Goal: Communication & Community: Ask a question

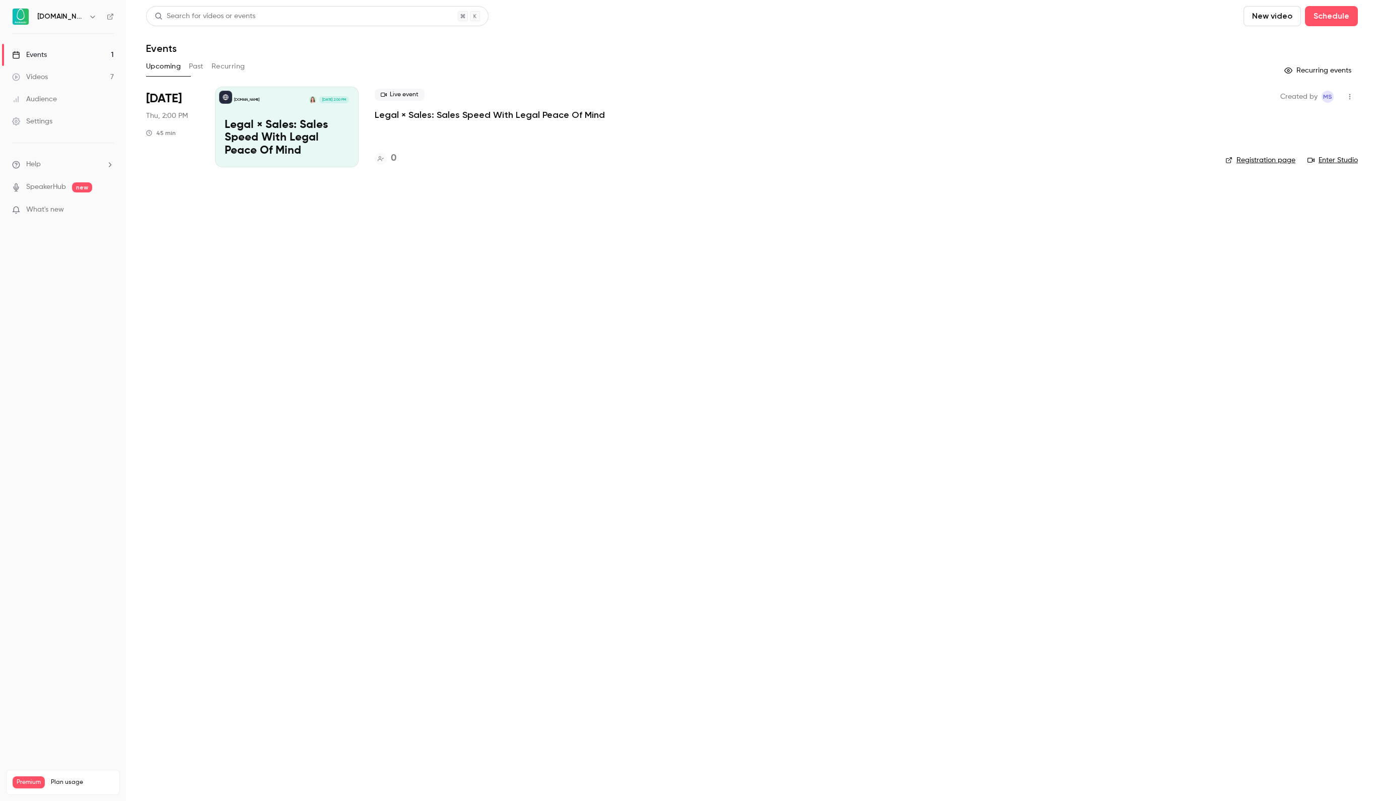
click at [869, 5] on main "Search for videos or events New video Schedule Events Upcoming Past Recurring R…" at bounding box center [752, 400] width 1252 height 801
click at [44, 56] on div "Events" at bounding box center [29, 55] width 35 height 10
click at [94, 14] on icon "button" at bounding box center [93, 17] width 8 height 8
click at [210, 420] on div at bounding box center [689, 400] width 1378 height 801
click at [45, 24] on div "[DOMAIN_NAME]" at bounding box center [63, 16] width 102 height 17
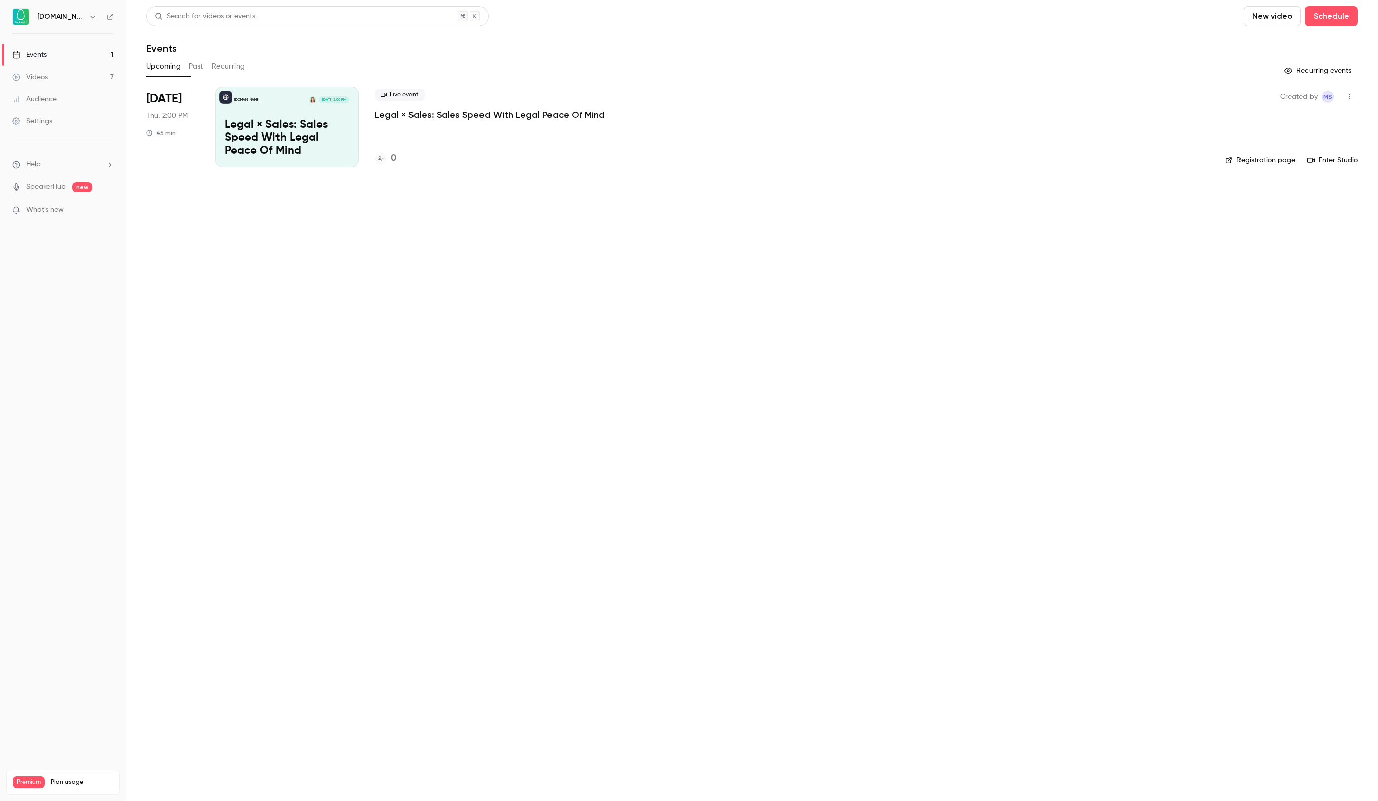
click at [43, 80] on div "Videos" at bounding box center [30, 77] width 36 height 10
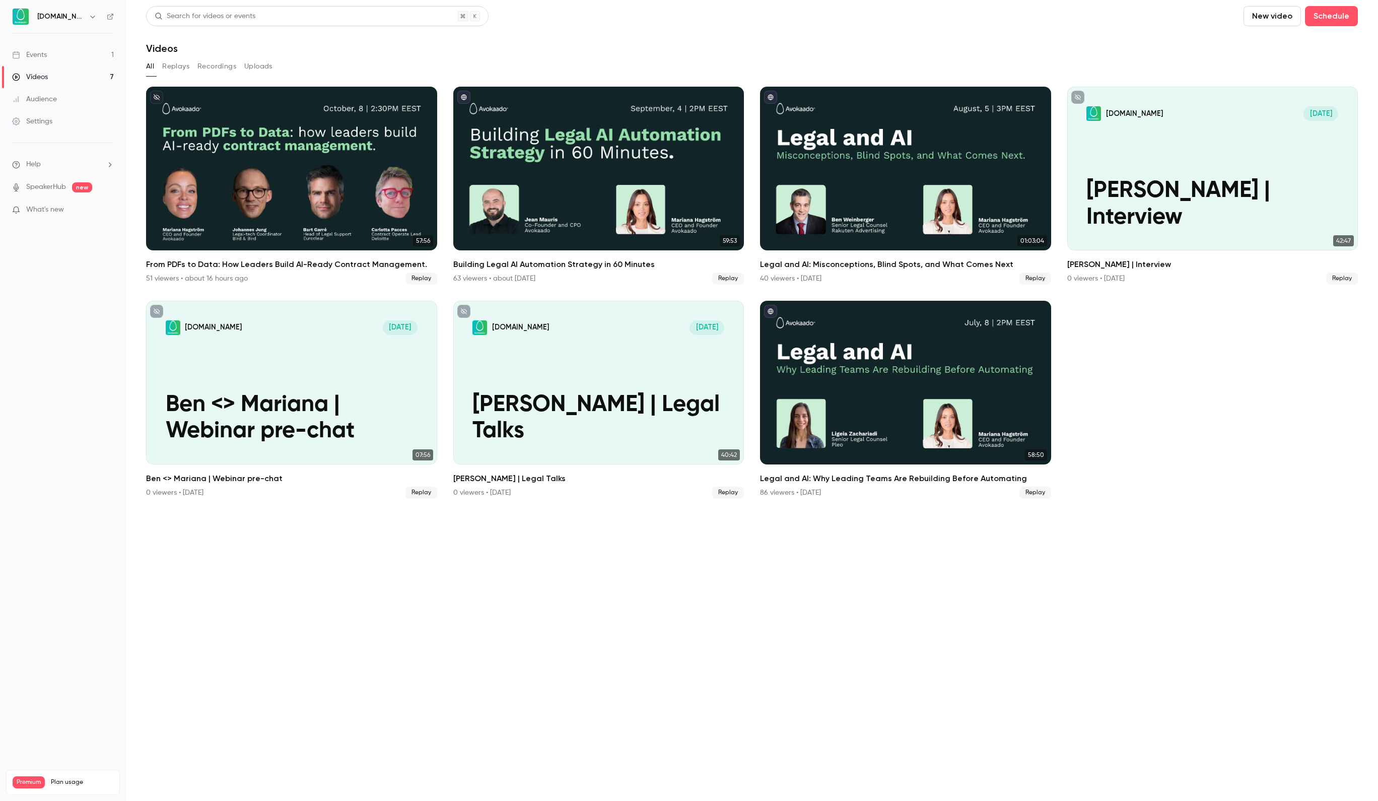
click at [48, 104] on div "Audience" at bounding box center [34, 99] width 45 height 10
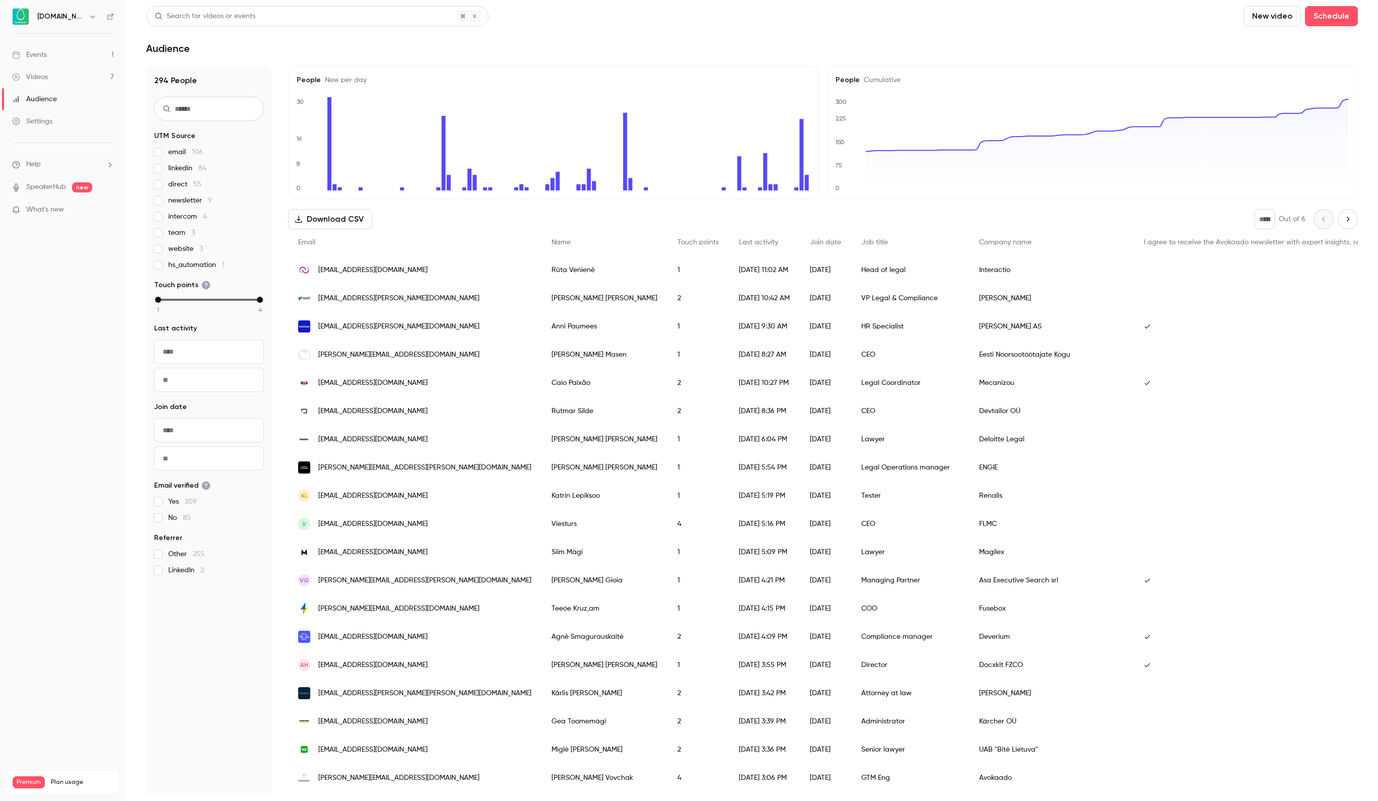
click at [60, 50] on link "Events 1" at bounding box center [63, 55] width 126 height 22
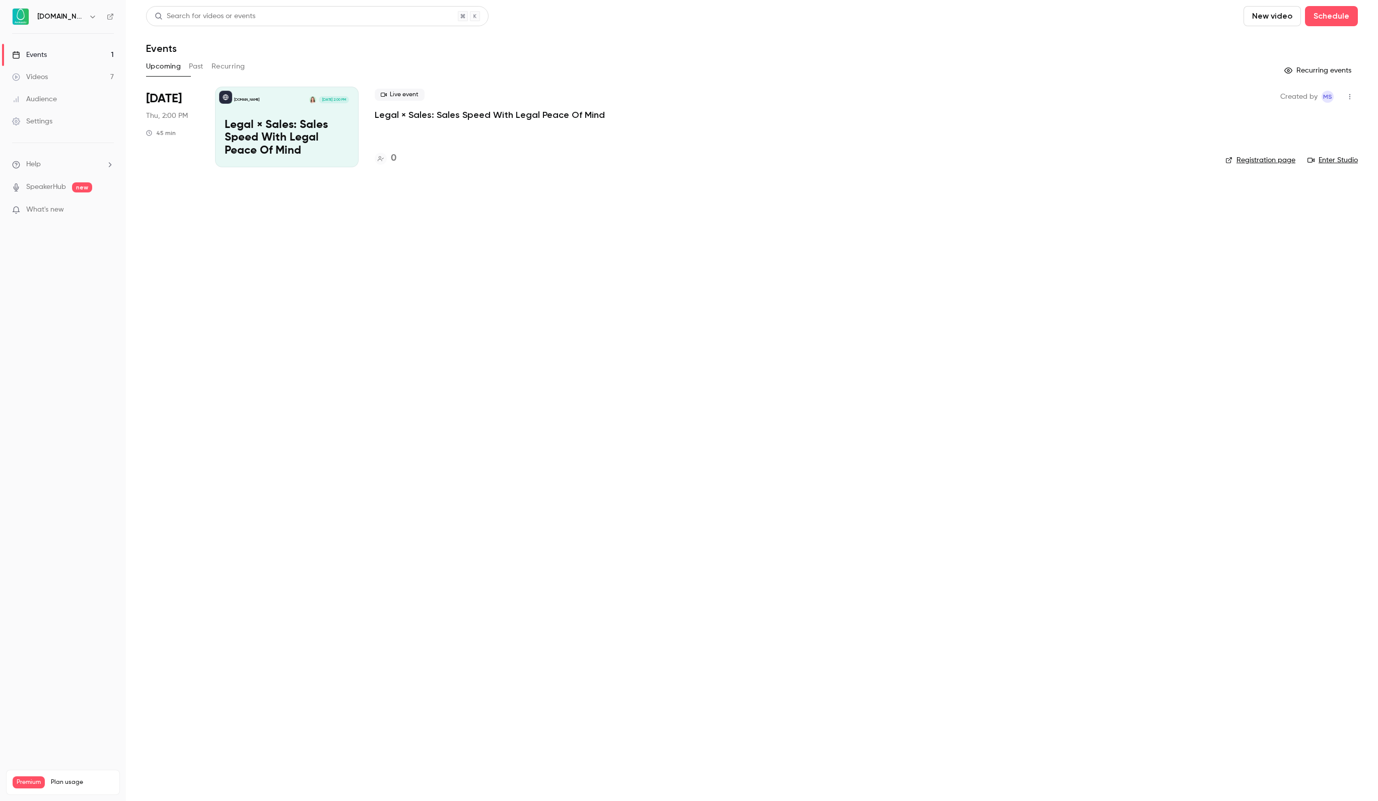
click at [69, 78] on link "Videos 7" at bounding box center [63, 77] width 126 height 22
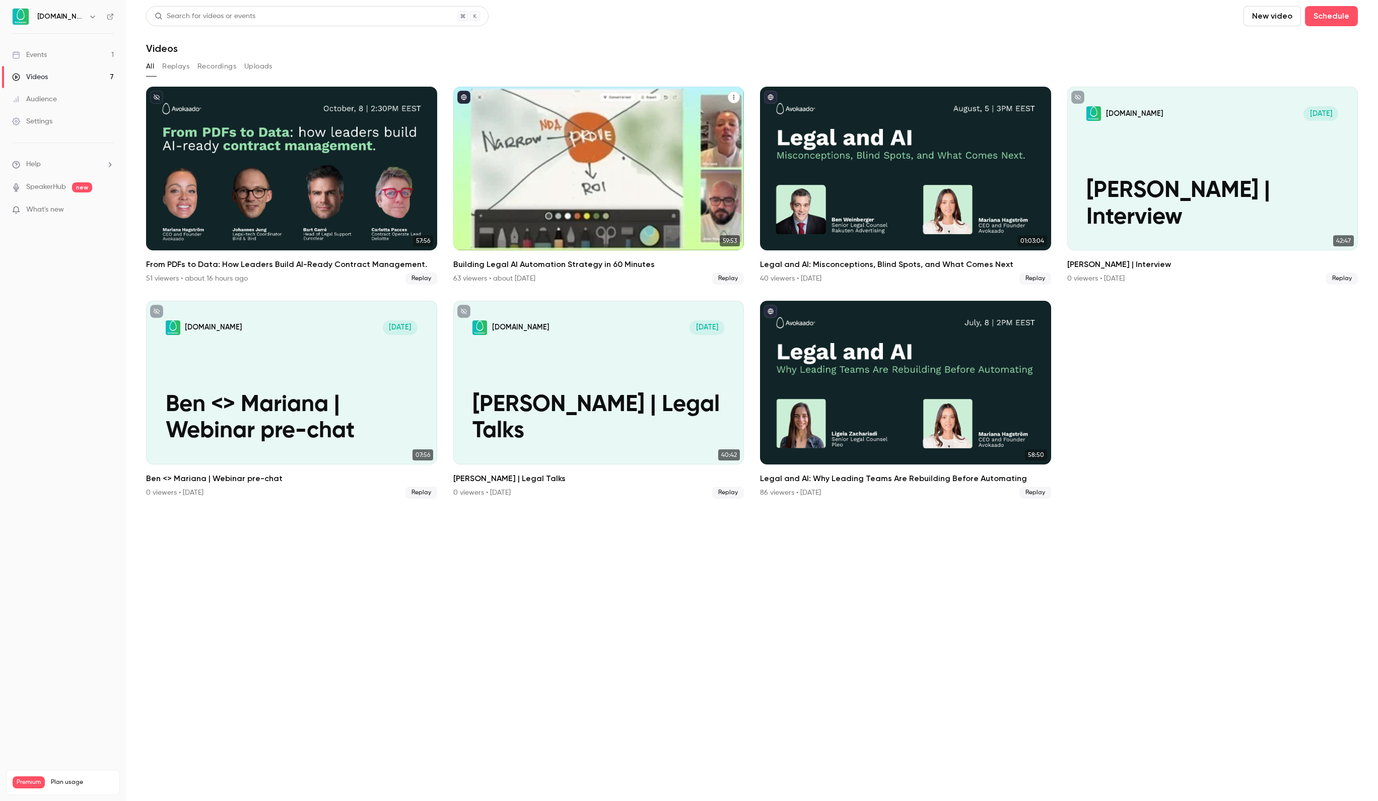
click at [590, 131] on div "Building Legal AI Automation Strategy in 60 Minutes" at bounding box center [598, 169] width 291 height 164
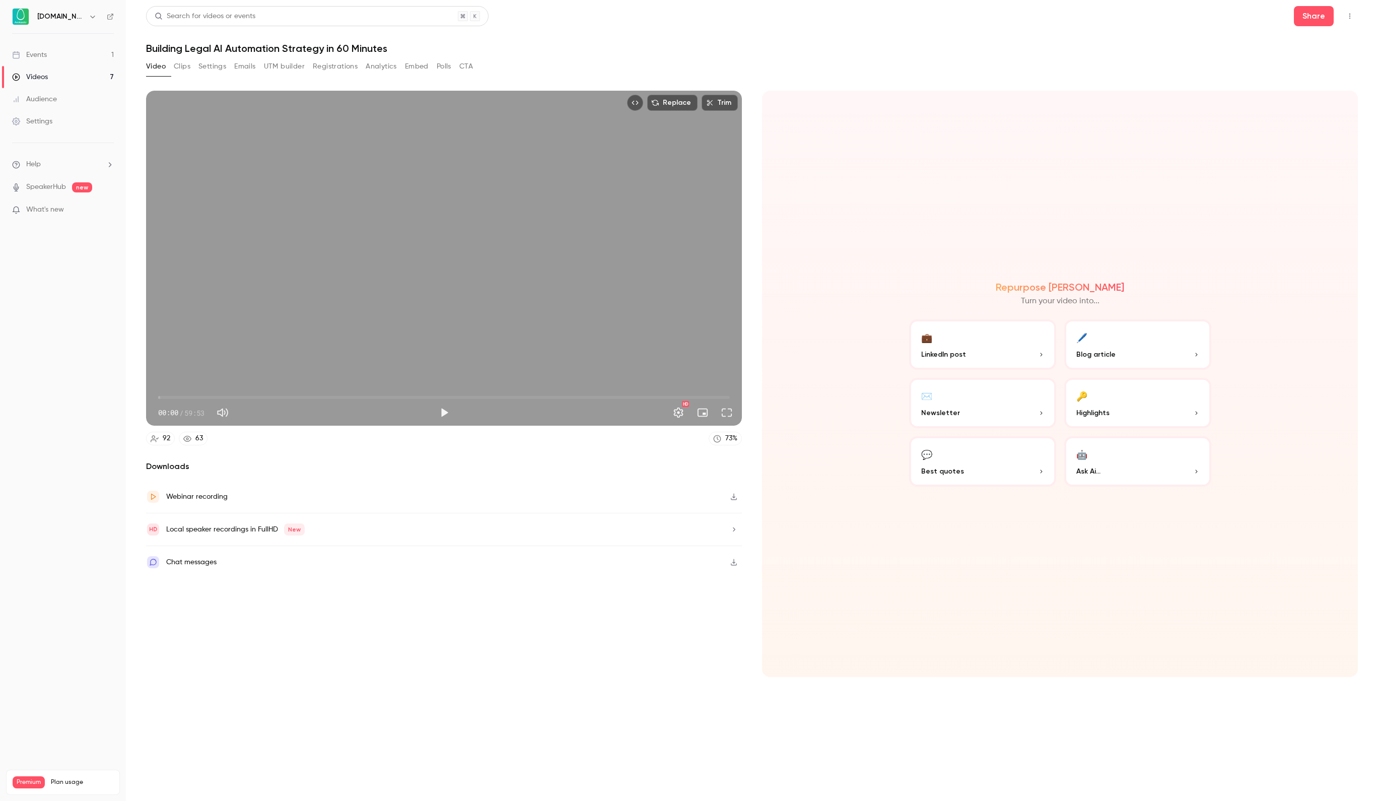
click at [268, 75] on div "Video Clips Settings Emails UTM builder Registrations Analytics Embed Polls CTA" at bounding box center [309, 68] width 327 height 20
click at [255, 65] on button "Emails" at bounding box center [244, 66] width 21 height 16
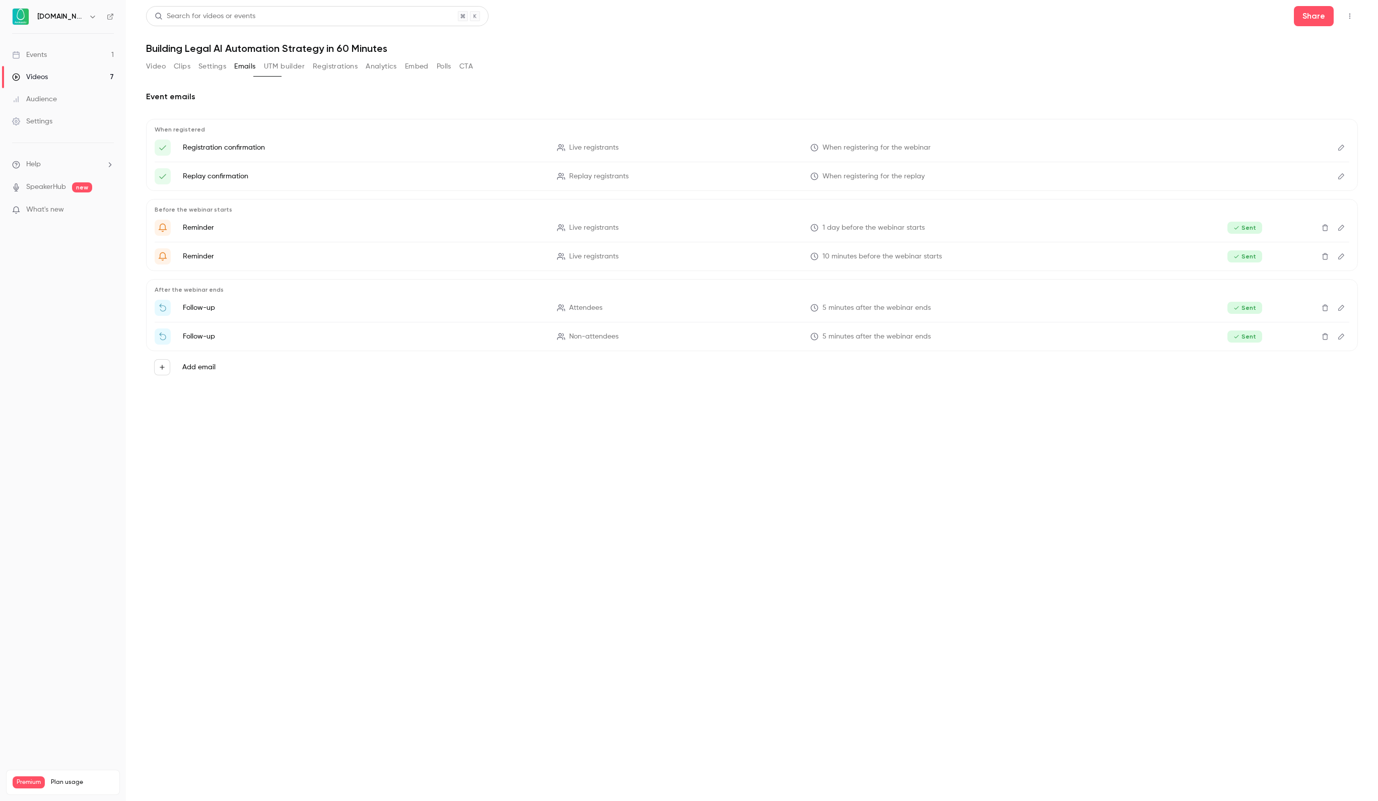
click at [193, 368] on label "Add email" at bounding box center [198, 367] width 33 height 10
click at [170, 368] on button "Add email" at bounding box center [162, 367] width 16 height 16
click at [1353, 19] on div at bounding box center [689, 400] width 1378 height 801
click at [1352, 17] on icon "Top Bar Actions" at bounding box center [1350, 16] width 8 height 7
click at [71, 24] on div at bounding box center [689, 400] width 1378 height 801
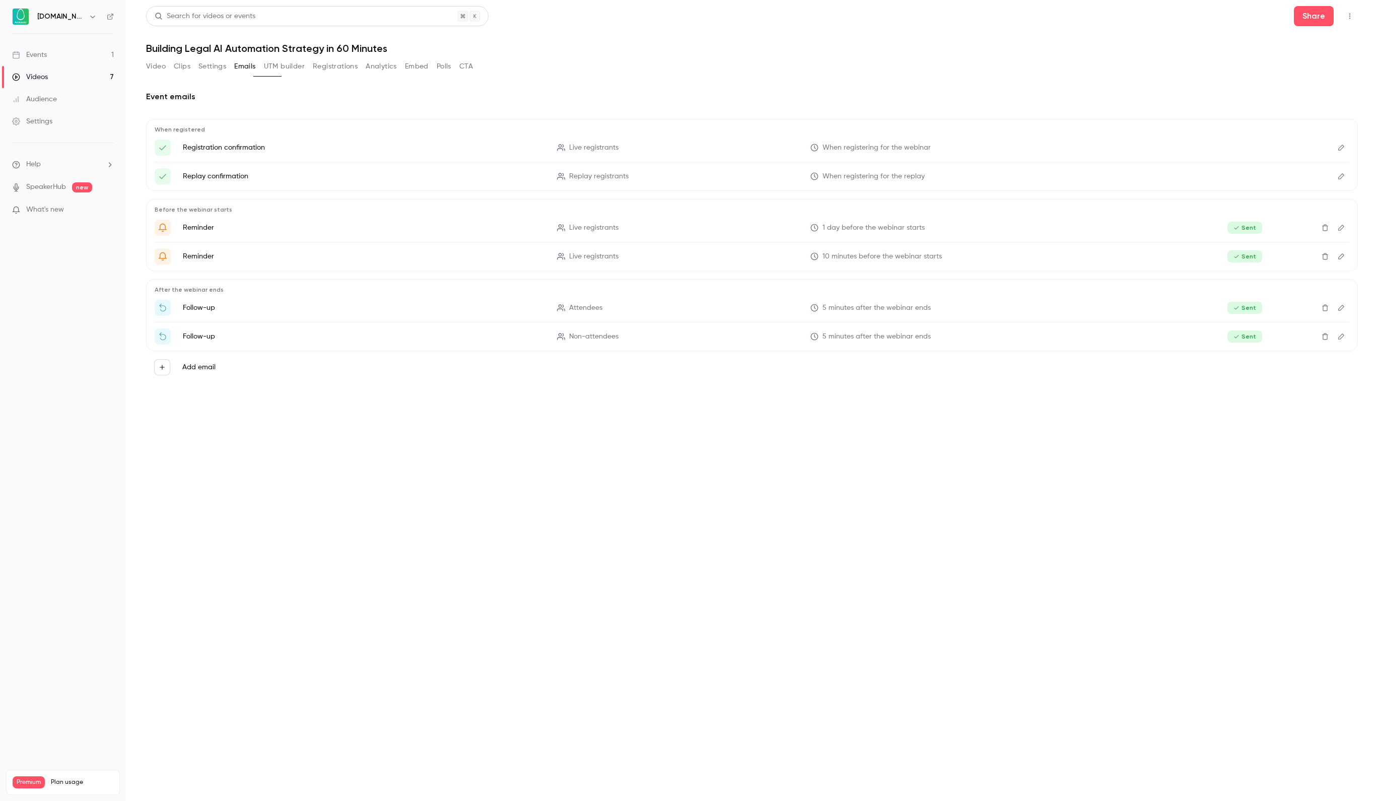
click at [46, 19] on h6 "[DOMAIN_NAME]" at bounding box center [60, 17] width 47 height 10
click at [41, 166] on span "Help" at bounding box center [33, 164] width 15 height 11
click at [189, 151] on link "Talk to us" at bounding box center [185, 152] width 110 height 27
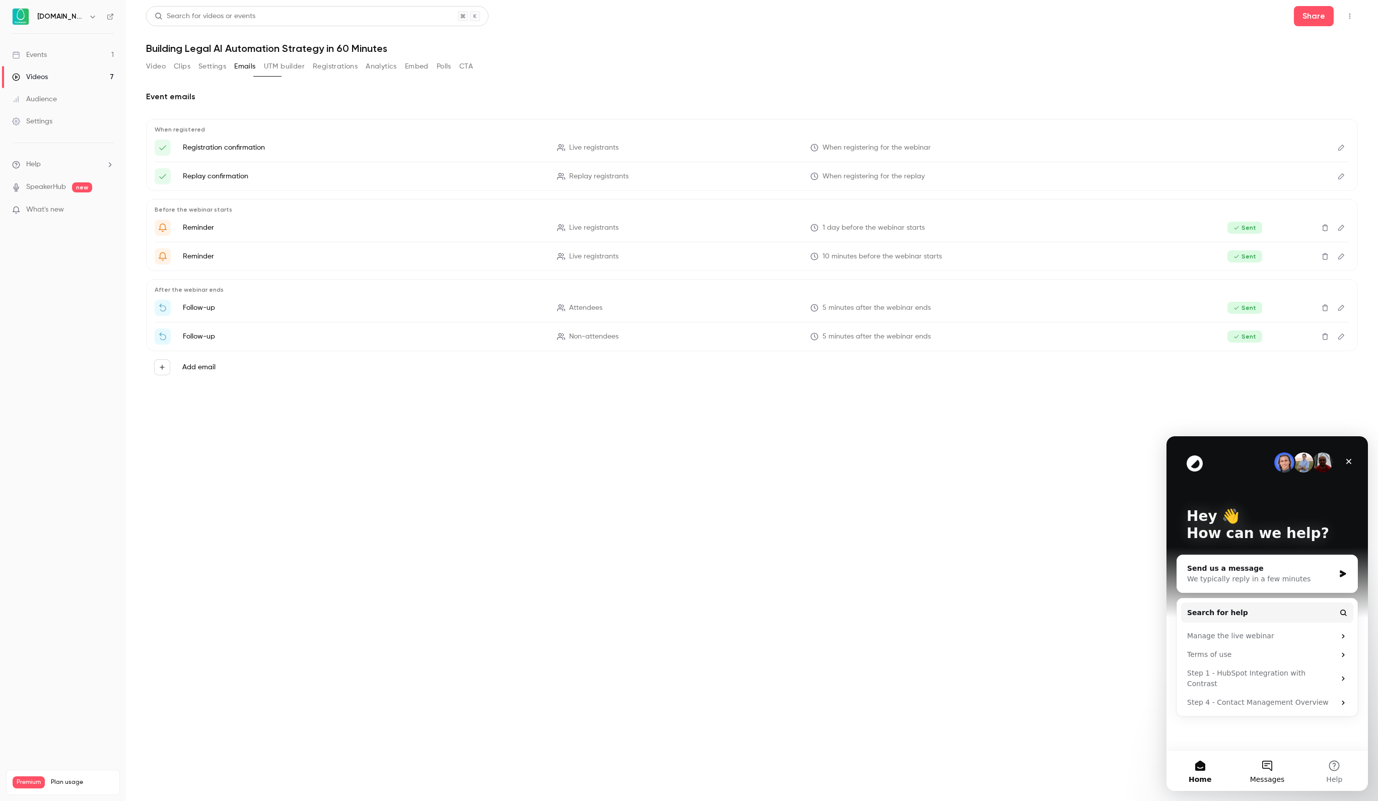
click at [1271, 776] on span "Messages" at bounding box center [1267, 779] width 35 height 7
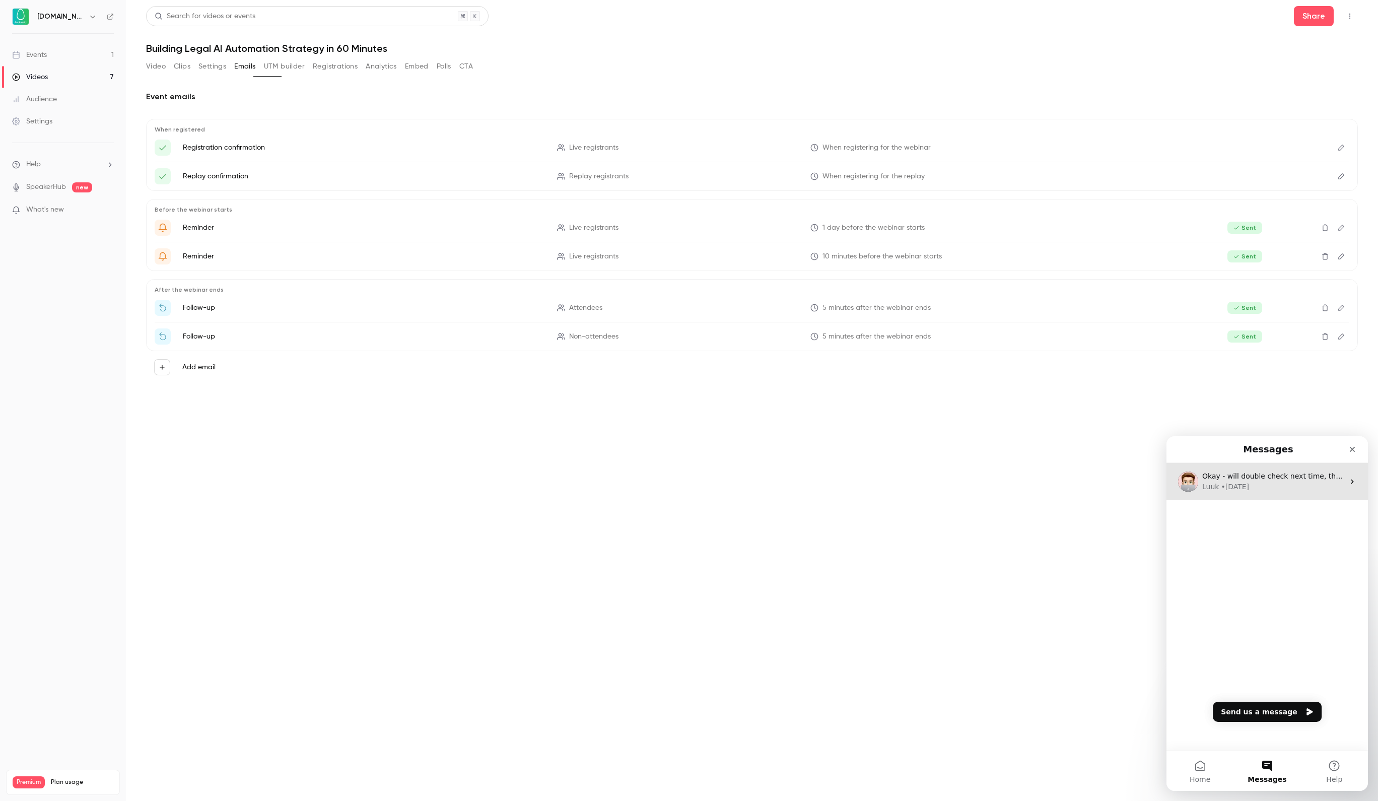
click at [1263, 480] on span "Okay - will double check next time, thank you!" at bounding box center [1285, 476] width 165 height 8
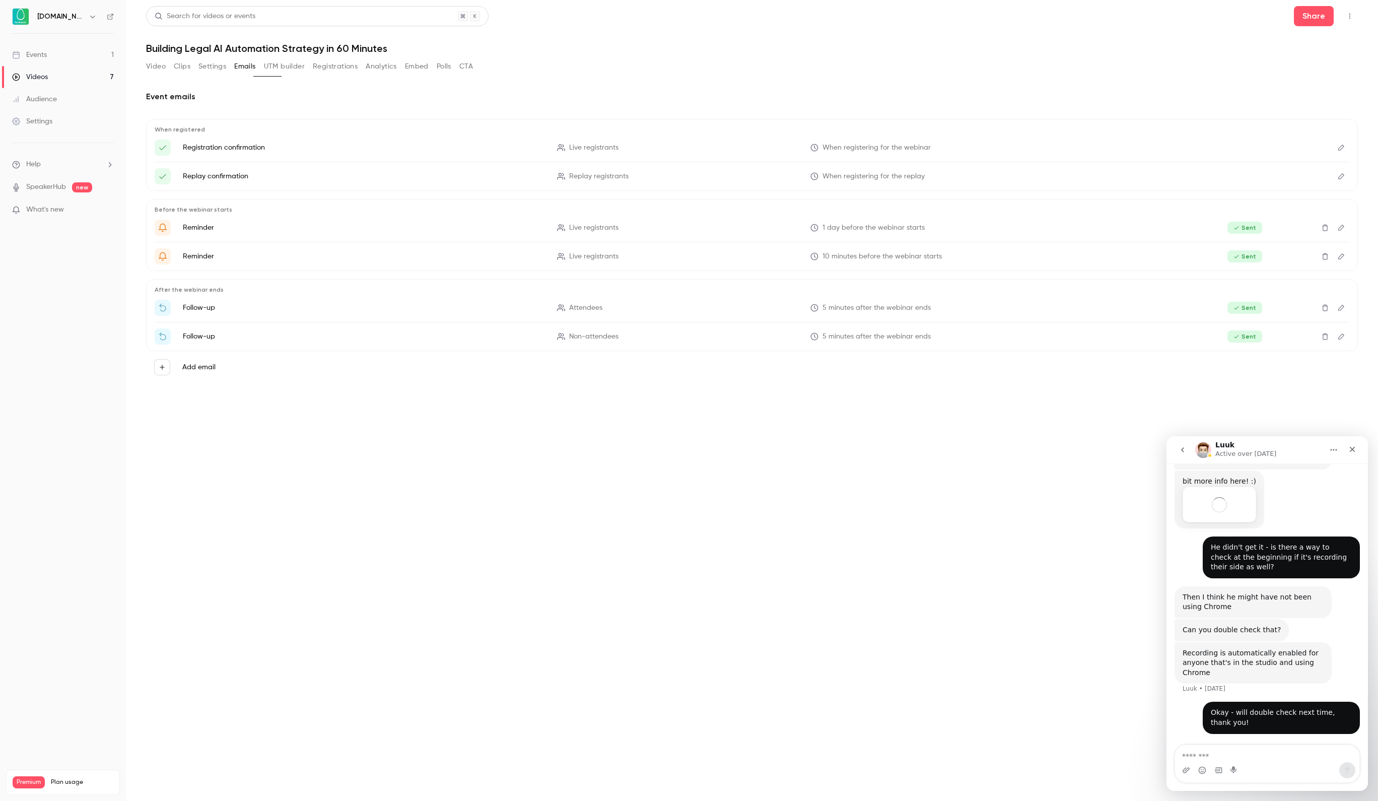
scroll to position [616, 0]
click at [1186, 453] on icon "go back" at bounding box center [1183, 450] width 8 height 8
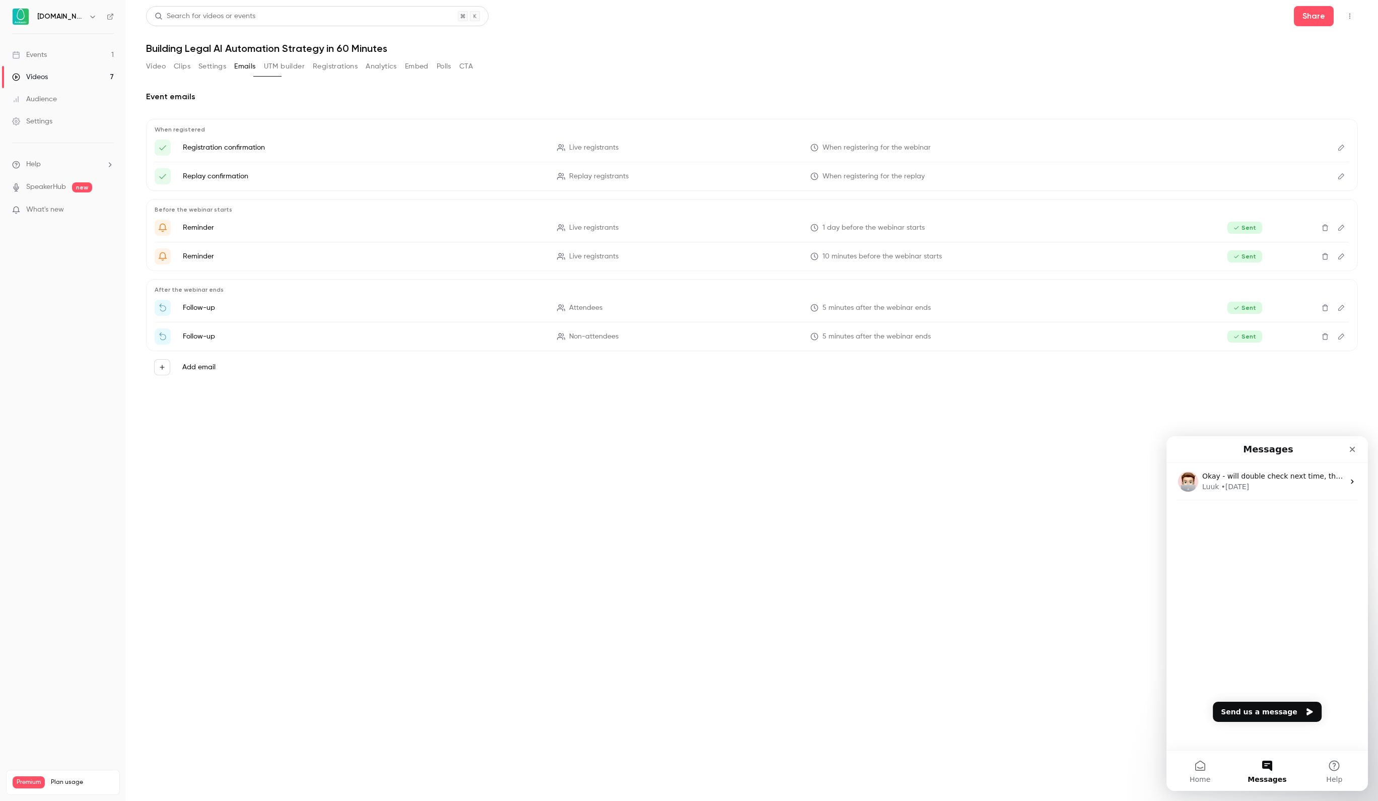
click at [1243, 710] on button "Send us a message" at bounding box center [1267, 712] width 109 height 20
type textarea "*"
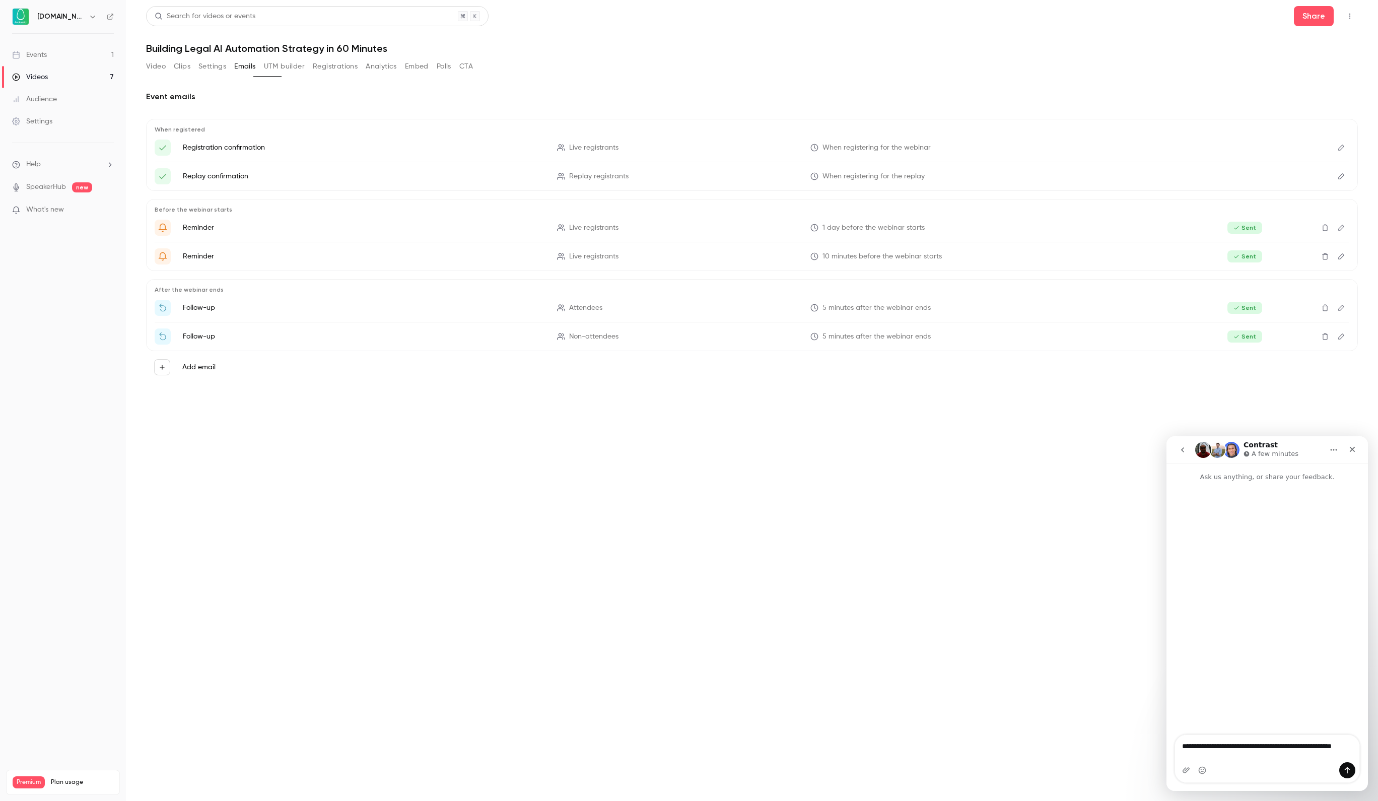
click at [161, 369] on icon "button" at bounding box center [162, 367] width 5 height 5
click at [1306, 758] on textarea "**********" at bounding box center [1266, 748] width 183 height 27
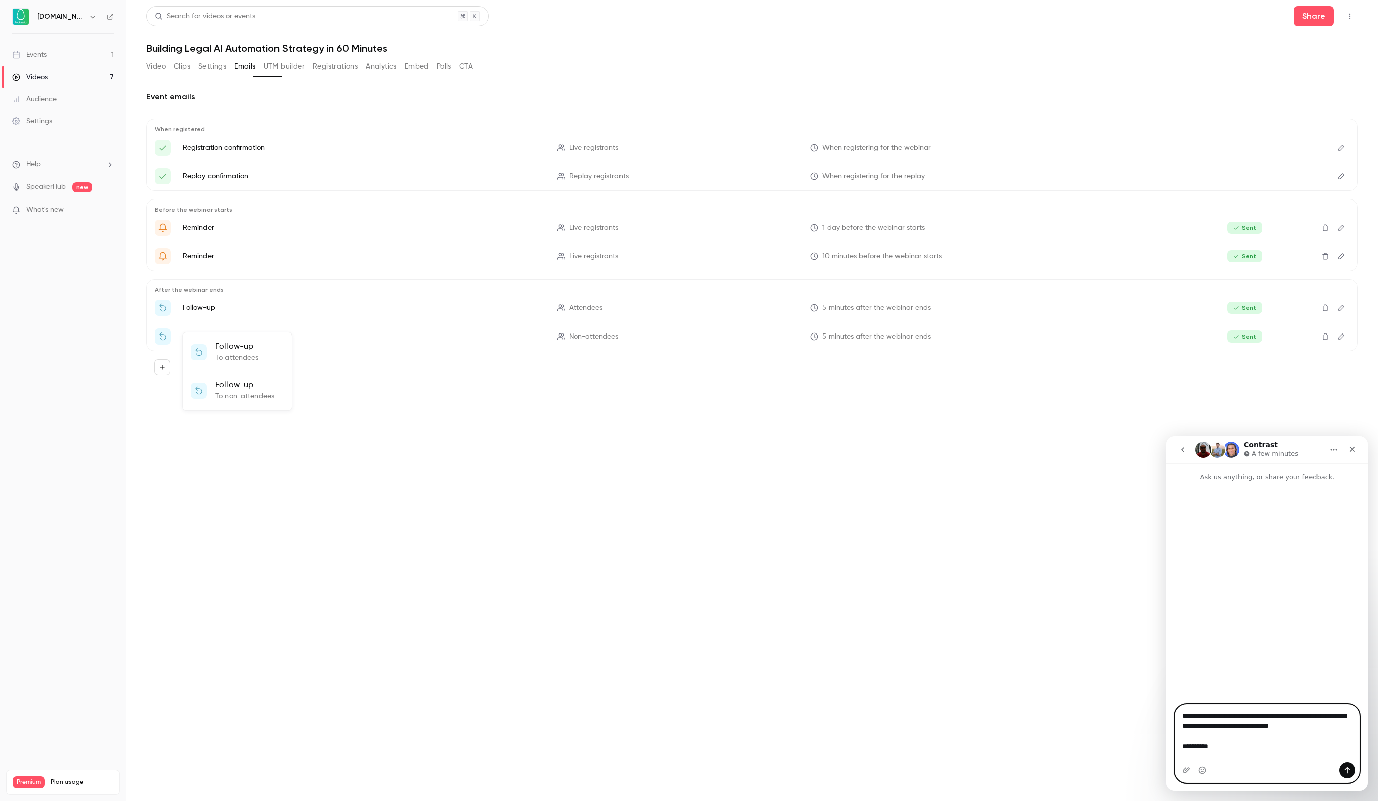
paste textarea "**********"
click at [1303, 710] on textarea "**********" at bounding box center [1266, 739] width 183 height 68
type textarea "**********"
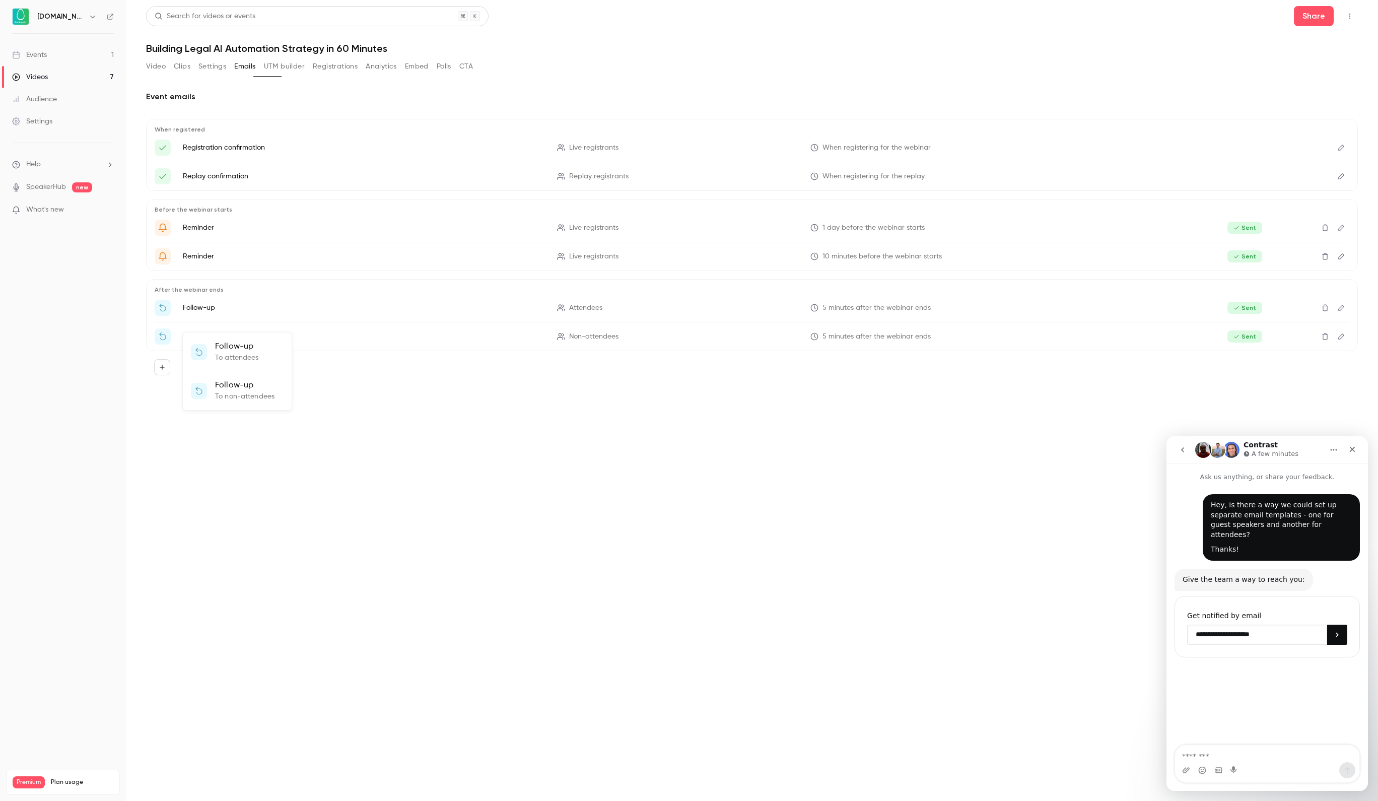
type input "**********"
click at [29, 183] on div at bounding box center [689, 400] width 1378 height 801
click at [53, 190] on link "SpeakerHub" at bounding box center [46, 187] width 40 height 11
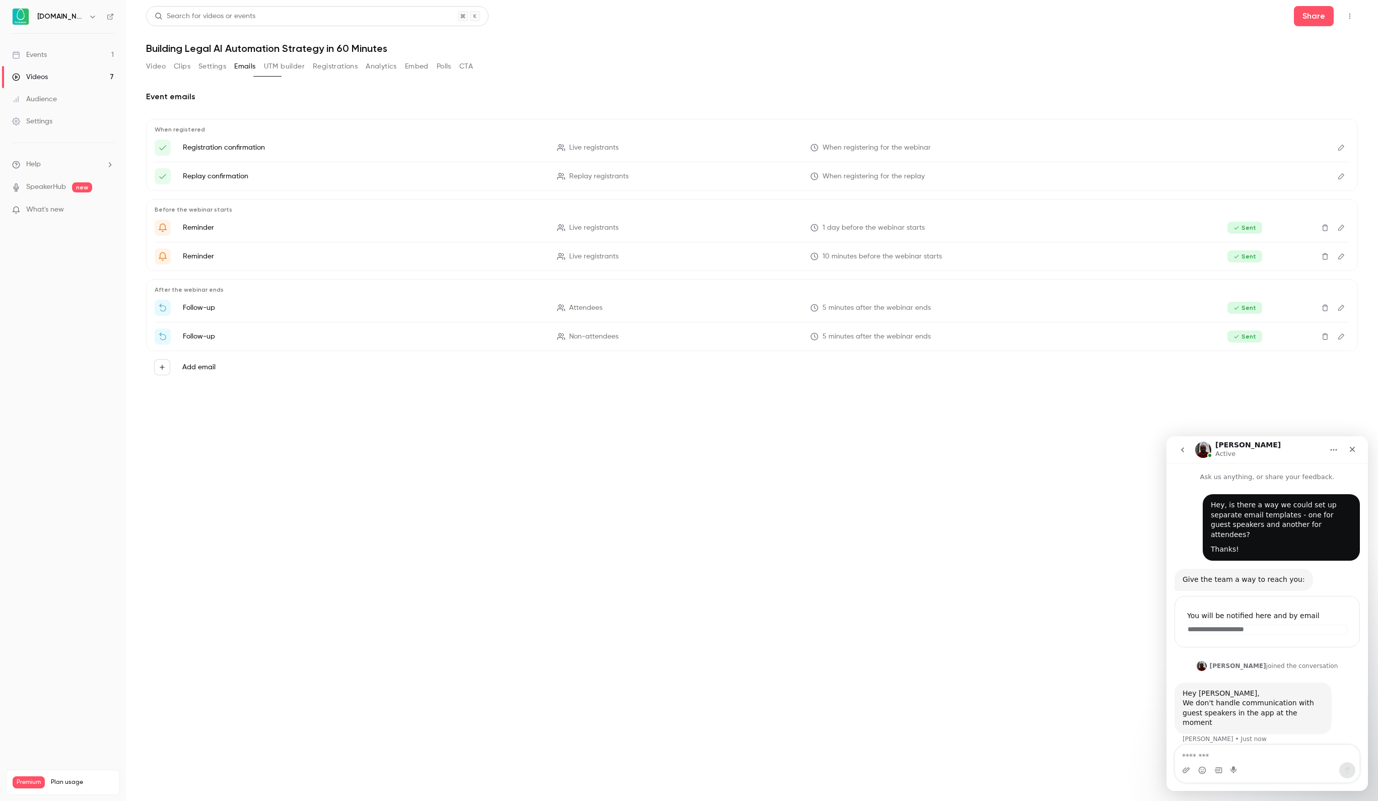
scroll to position [96, 0]
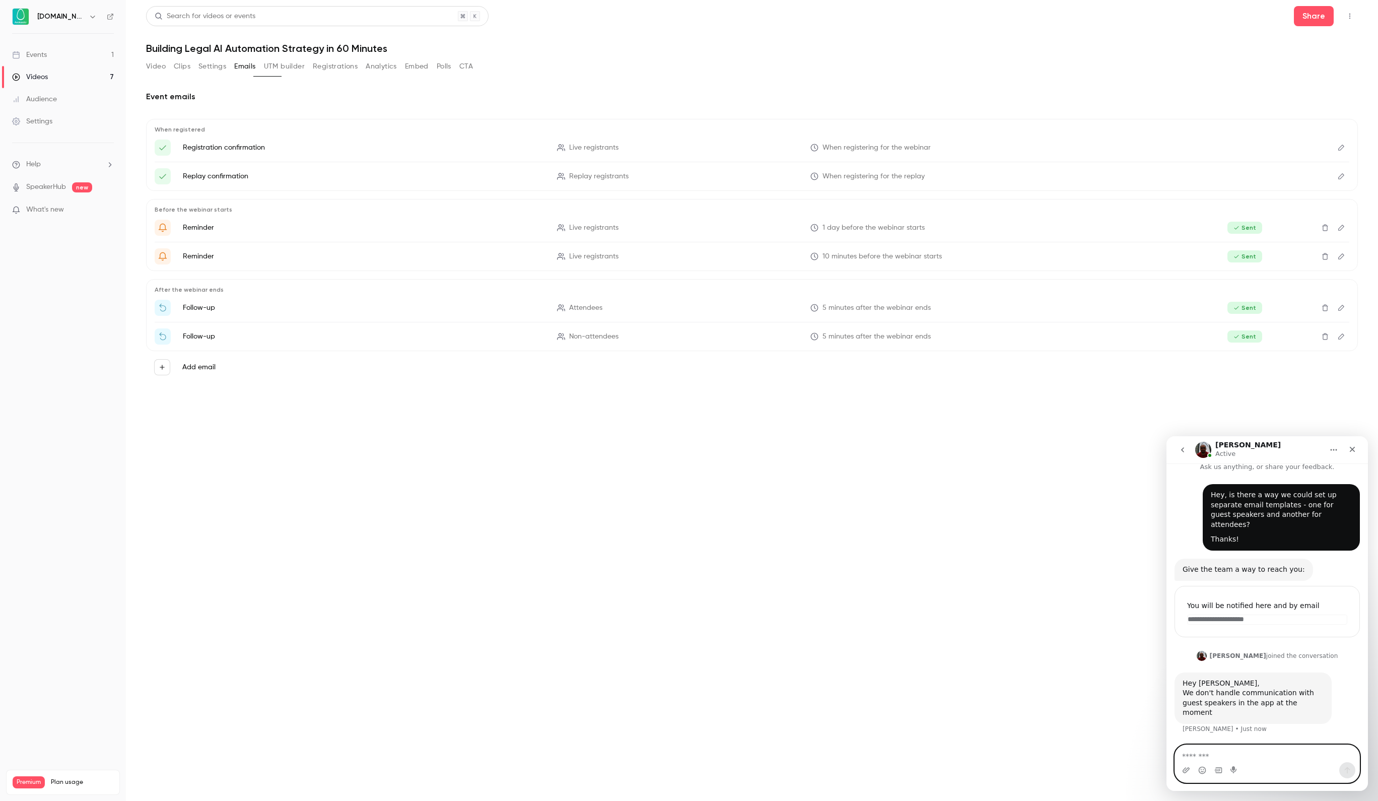
click at [1211, 751] on textarea "Message…" at bounding box center [1267, 753] width 184 height 17
drag, startPoint x: 1233, startPoint y: 756, endPoint x: 1141, endPoint y: 756, distance: 92.7
click at [1167, 756] on html "**********" at bounding box center [1268, 613] width 202 height 355
type textarea "*******"
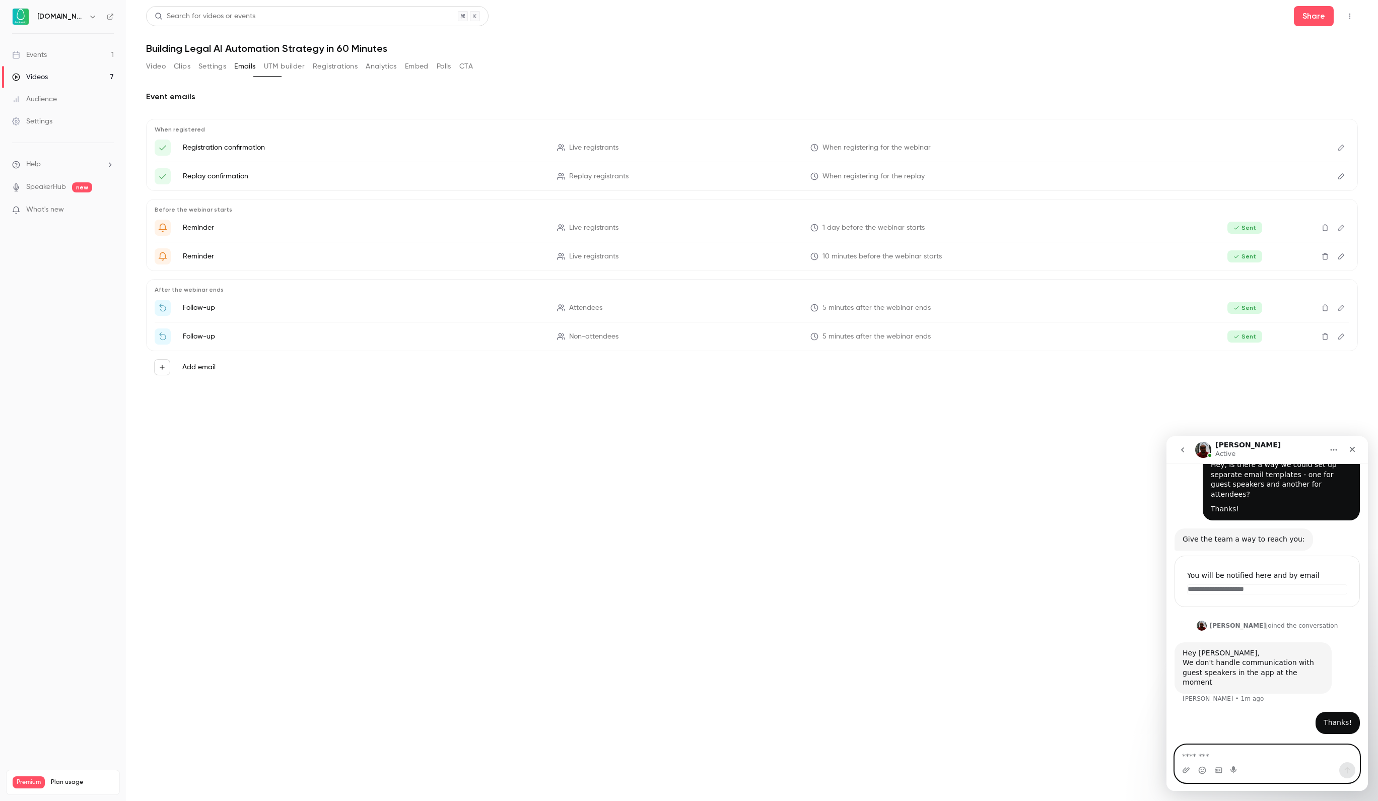
scroll to position [128, 0]
click at [1359, 446] on div "Close" at bounding box center [1353, 449] width 18 height 18
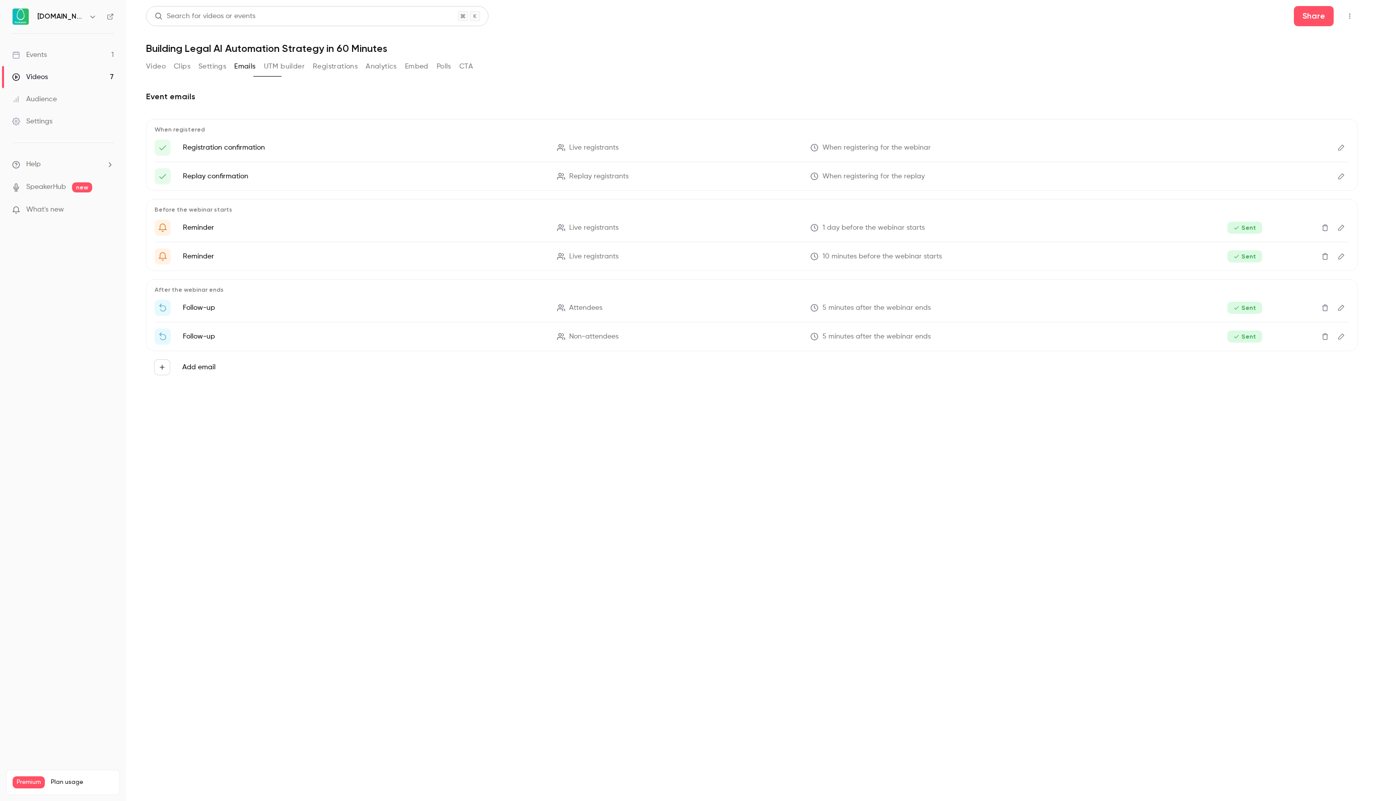
scroll to position [0, 0]
